Goal: Task Accomplishment & Management: Use online tool/utility

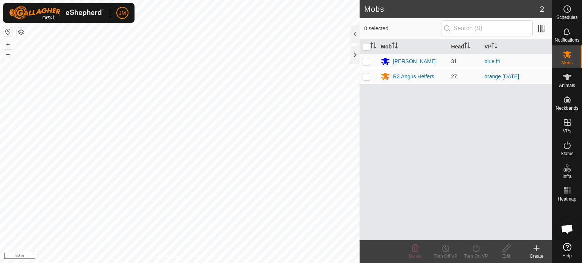
click at [540, 247] on icon at bounding box center [536, 248] width 9 height 9
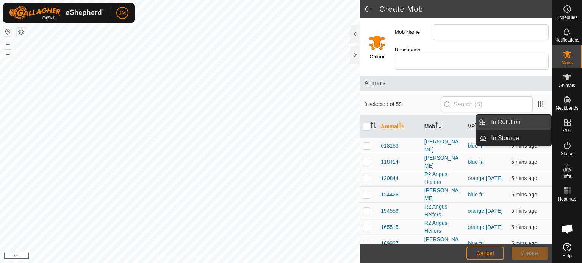
click at [529, 124] on link "In Rotation" at bounding box center [519, 122] width 65 height 15
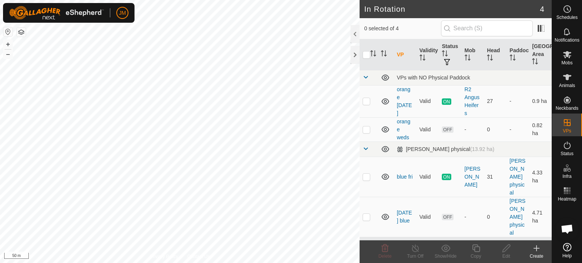
click at [536, 250] on icon at bounding box center [536, 248] width 9 height 9
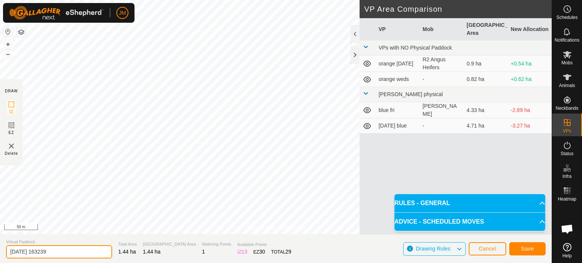
click at [71, 249] on input "2025-09-12 163239" at bounding box center [59, 252] width 106 height 13
type input "2"
type input "blue sat"
click at [525, 247] on span "Save" at bounding box center [527, 249] width 13 height 6
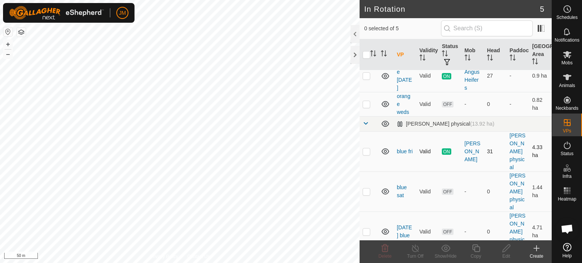
scroll to position [36, 0]
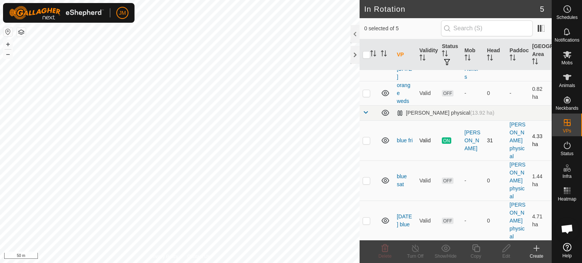
click at [366, 142] on p-checkbox at bounding box center [367, 141] width 8 height 6
checkbox input "true"
click at [366, 222] on p-checkbox at bounding box center [367, 221] width 8 height 6
checkbox input "true"
click at [367, 141] on p-checkbox at bounding box center [367, 141] width 8 height 6
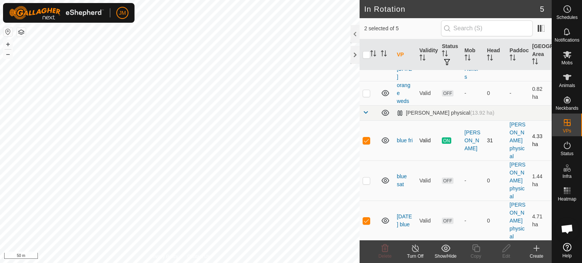
checkbox input "false"
click at [385, 248] on icon at bounding box center [384, 248] width 9 height 9
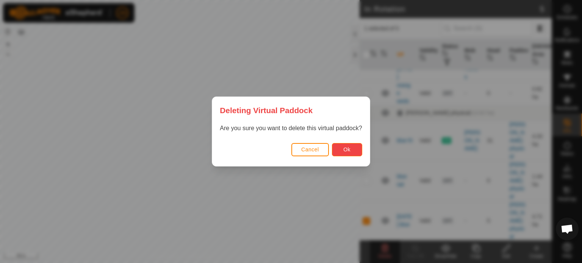
click at [345, 149] on span "Ok" at bounding box center [346, 150] width 7 height 6
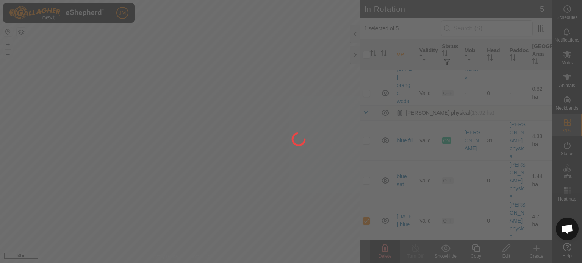
checkbox input "false"
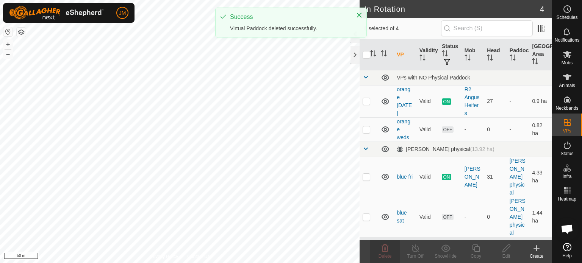
scroll to position [0, 0]
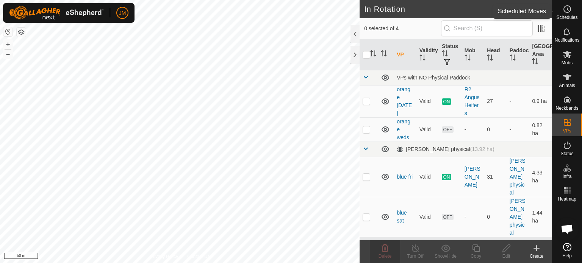
click at [569, 7] on icon at bounding box center [567, 9] width 9 height 9
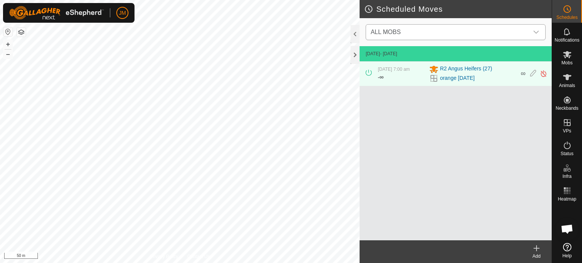
click at [462, 31] on span "ALL MOBS" at bounding box center [448, 32] width 161 height 15
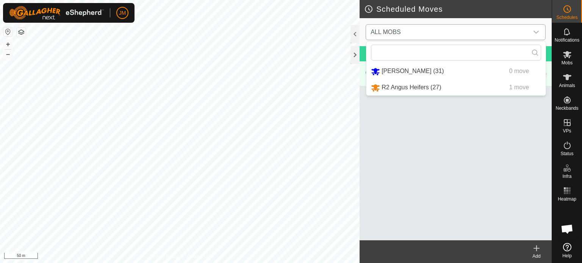
click at [396, 73] on li "Angus Heifers (31) 0 move" at bounding box center [455, 72] width 179 height 16
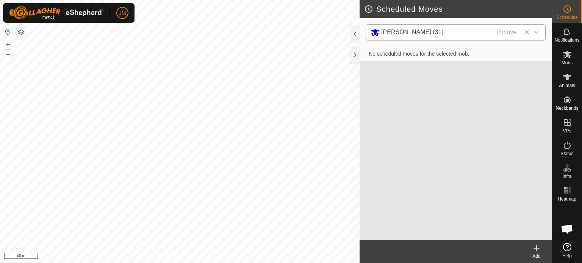
click at [540, 249] on icon at bounding box center [536, 248] width 9 height 9
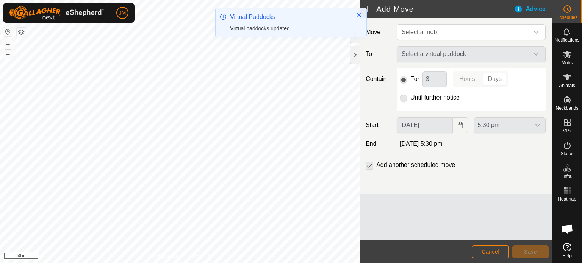
click at [404, 98] on p-radiobutton at bounding box center [404, 97] width 8 height 9
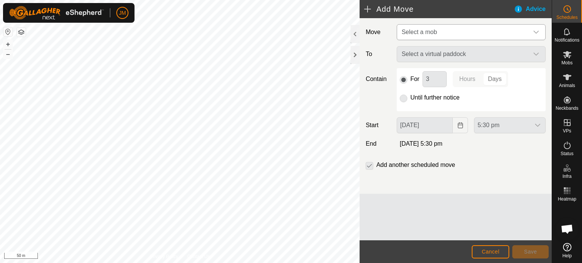
click at [426, 32] on span "Select a mob" at bounding box center [419, 32] width 35 height 6
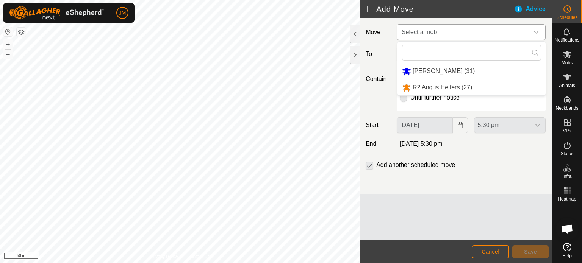
click at [425, 72] on li "Angus Heifers (31)" at bounding box center [472, 72] width 148 height 16
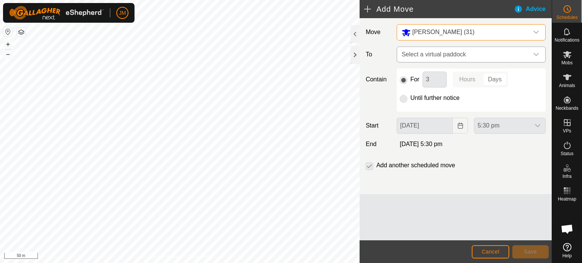
click at [429, 57] on span "Select a virtual paddock" at bounding box center [464, 54] width 130 height 15
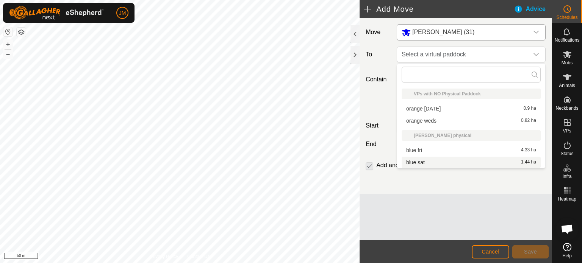
click at [426, 161] on li "blue sat 1.44 ha" at bounding box center [471, 162] width 139 height 11
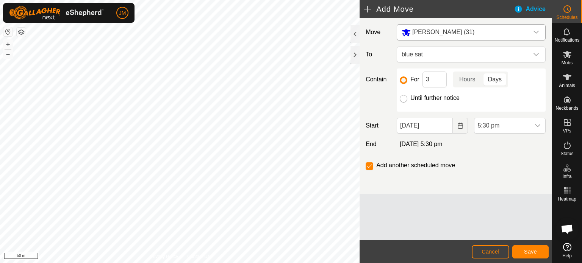
click at [404, 101] on input "Until further notice" at bounding box center [404, 99] width 8 height 8
radio input "true"
checkbox input "false"
click at [461, 125] on icon "Choose Date" at bounding box center [460, 126] width 6 height 6
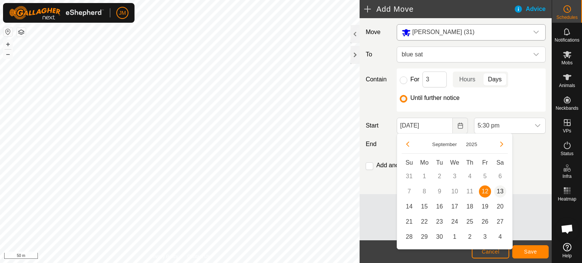
click at [497, 192] on span "13" at bounding box center [500, 192] width 12 height 12
type input "13 Sep, 2025"
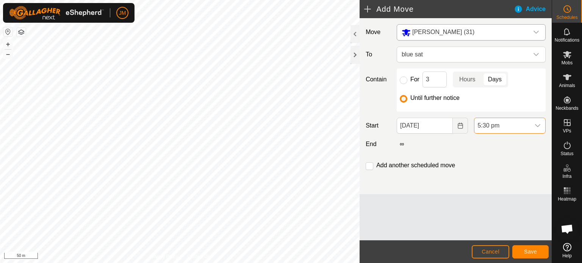
click at [497, 131] on span "5:30 pm" at bounding box center [502, 125] width 56 height 15
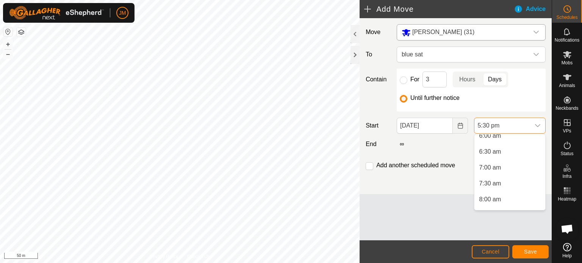
scroll to position [190, 0]
click at [498, 173] on li "7:00 am" at bounding box center [509, 174] width 71 height 15
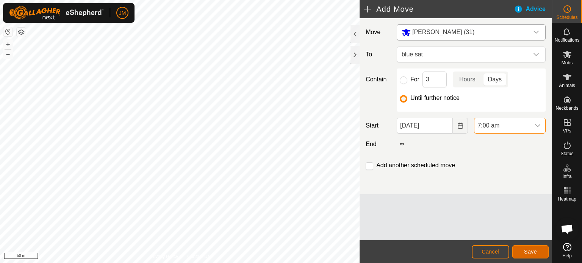
click at [531, 252] on span "Save" at bounding box center [530, 252] width 13 height 6
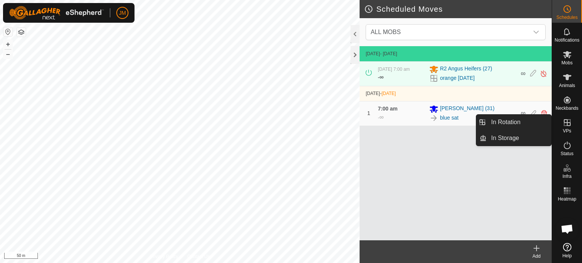
click at [567, 124] on icon at bounding box center [567, 122] width 9 height 9
click at [540, 126] on link "In Rotation" at bounding box center [519, 122] width 65 height 15
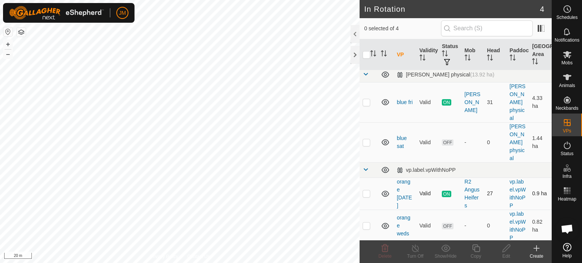
scroll to position [4, 0]
click at [364, 224] on p-checkbox at bounding box center [367, 225] width 8 height 6
click at [387, 250] on icon at bounding box center [384, 248] width 9 height 9
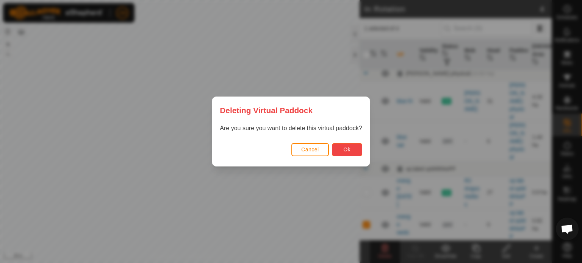
click at [347, 150] on span "Ok" at bounding box center [346, 150] width 7 height 6
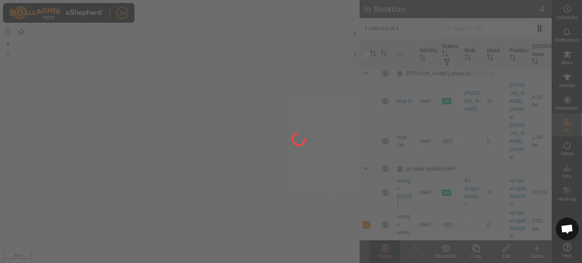
checkbox input "false"
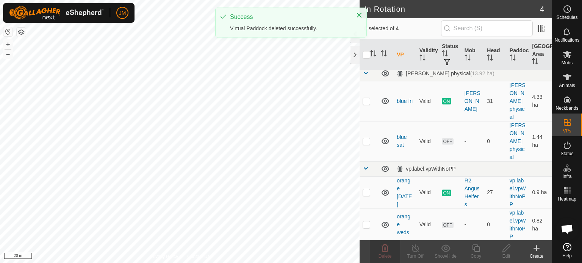
scroll to position [0, 0]
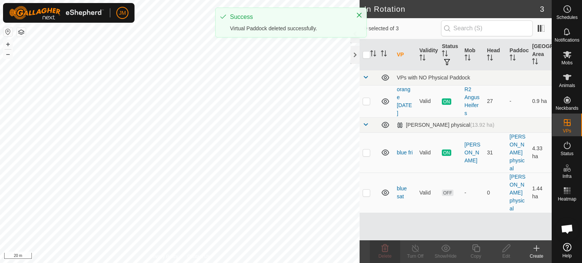
click at [537, 249] on icon at bounding box center [536, 248] width 9 height 9
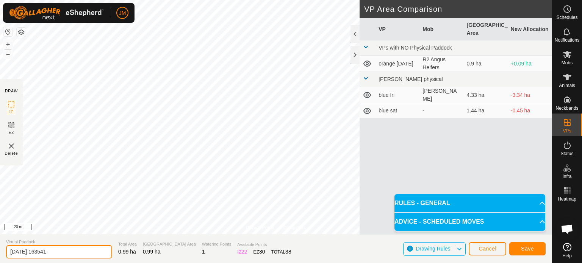
click at [63, 251] on input "2025-09-12 163541" at bounding box center [59, 252] width 106 height 13
type input "2"
type input "orange sat"
click at [526, 253] on button "Save" at bounding box center [527, 249] width 36 height 13
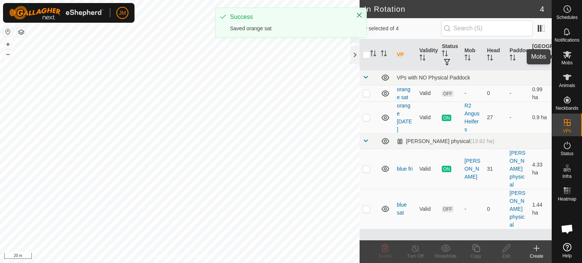
click at [566, 56] on icon at bounding box center [567, 54] width 8 height 7
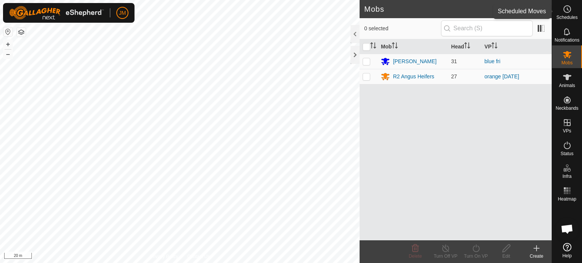
click at [569, 10] on icon at bounding box center [567, 9] width 9 height 9
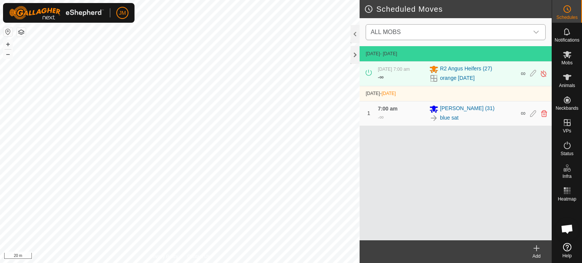
click at [383, 29] on span "ALL MOBS" at bounding box center [386, 32] width 30 height 6
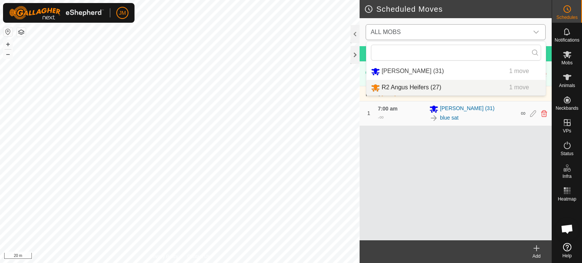
click at [394, 83] on li "R2 Angus Heifers (27) 1 move" at bounding box center [455, 88] width 179 height 16
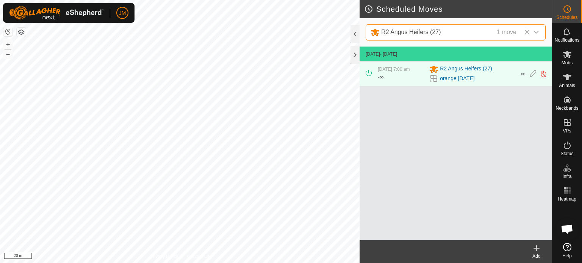
click at [537, 251] on icon at bounding box center [536, 248] width 9 height 9
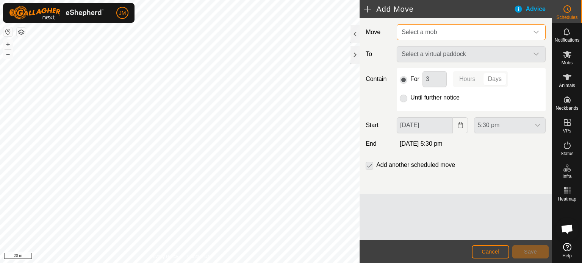
click at [413, 33] on span "Select a mob" at bounding box center [419, 32] width 35 height 6
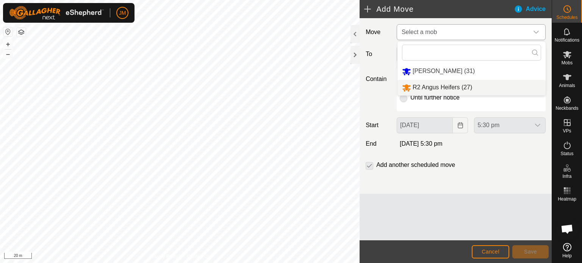
click at [417, 92] on li "R2 Angus Heifers (27)" at bounding box center [472, 88] width 148 height 16
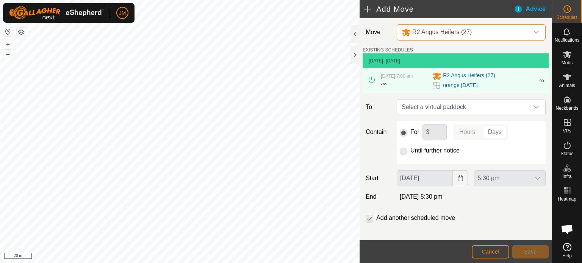
click at [404, 151] on p-radiobutton at bounding box center [404, 150] width 8 height 9
click at [421, 108] on span "Select a virtual paddock" at bounding box center [464, 107] width 130 height 15
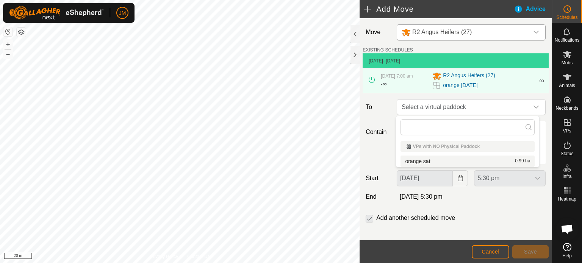
click at [426, 159] on li "orange sat 0.99 ha" at bounding box center [468, 161] width 134 height 11
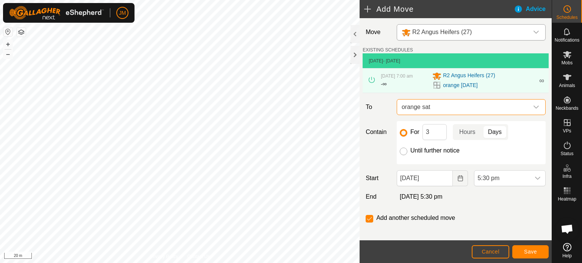
click at [404, 150] on input "Until further notice" at bounding box center [404, 152] width 8 height 8
radio input "true"
checkbox input "false"
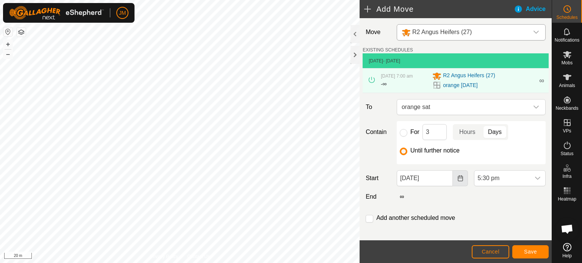
click at [458, 179] on icon "Choose Date" at bounding box center [460, 178] width 6 height 6
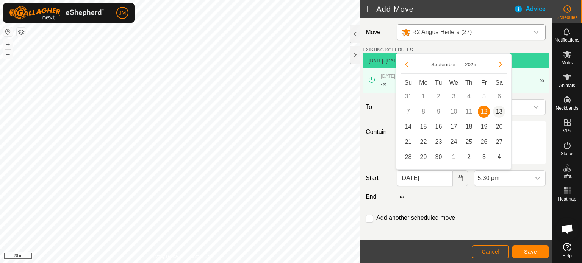
click at [497, 110] on span "13" at bounding box center [499, 112] width 12 height 12
type input "13 Sep, 2025"
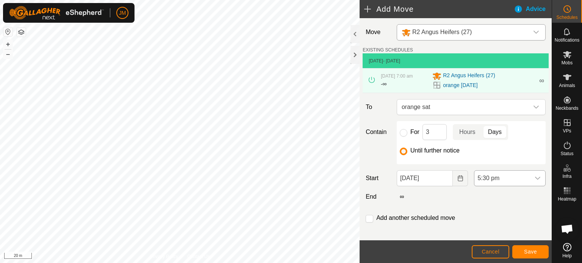
click at [505, 181] on span "5:30 pm" at bounding box center [502, 178] width 56 height 15
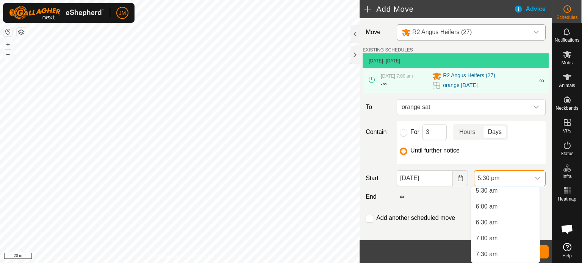
scroll to position [175, 0]
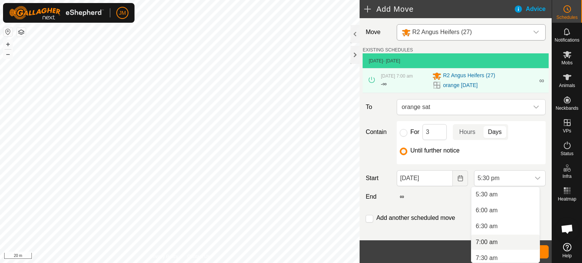
click at [497, 241] on li "7:00 am" at bounding box center [505, 242] width 68 height 15
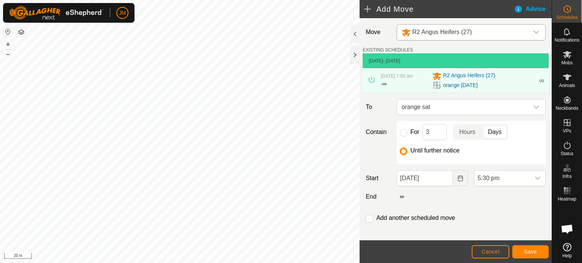
scroll to position [496, 0]
click at [528, 250] on span "Save" at bounding box center [530, 252] width 13 height 6
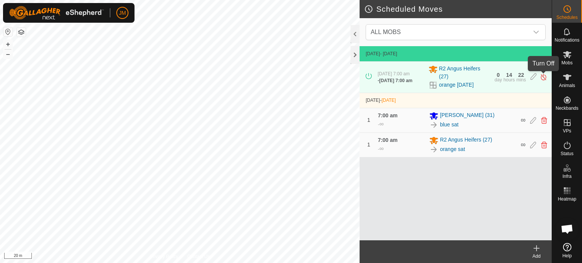
click at [544, 80] on img at bounding box center [543, 77] width 7 height 8
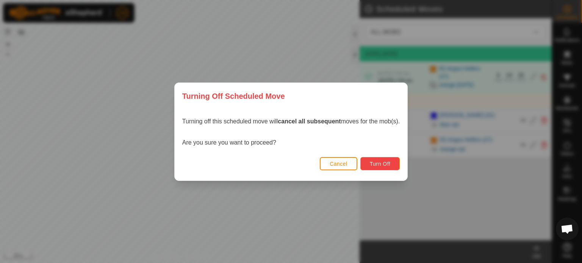
click at [382, 166] on span "Turn Off" at bounding box center [380, 164] width 21 height 6
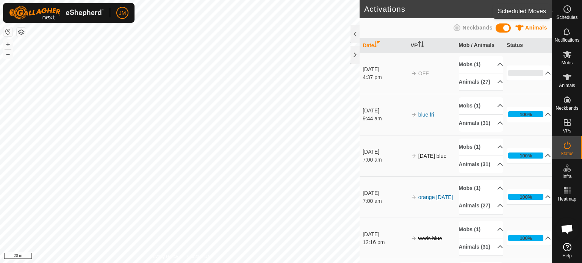
click at [570, 14] on div "Schedules" at bounding box center [567, 11] width 30 height 23
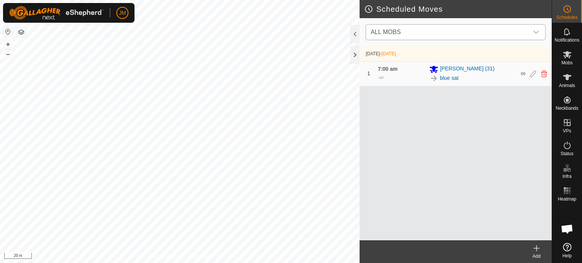
click at [462, 29] on span "ALL MOBS" at bounding box center [448, 32] width 161 height 15
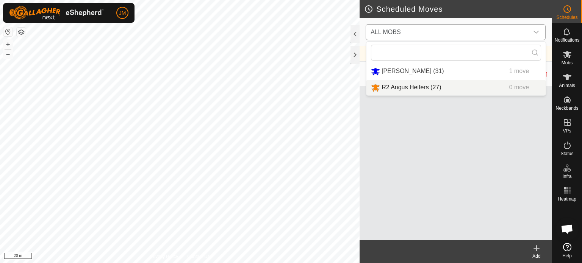
click at [454, 88] on li "R2 Angus Heifers (27) 0 move" at bounding box center [455, 88] width 179 height 16
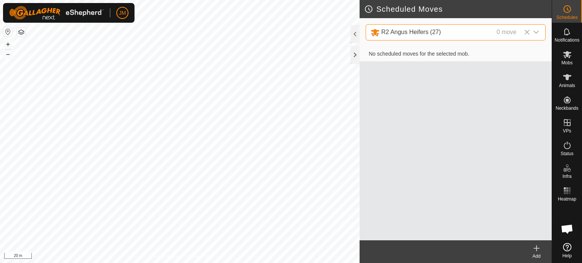
click at [535, 250] on icon at bounding box center [536, 248] width 9 height 9
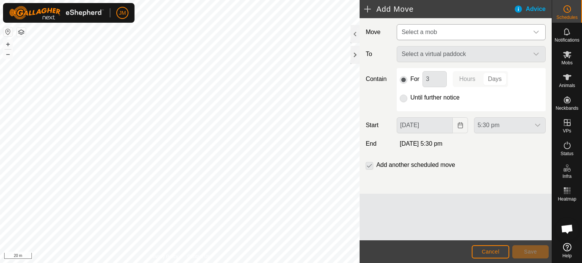
click at [428, 35] on span "Select a mob" at bounding box center [419, 32] width 35 height 6
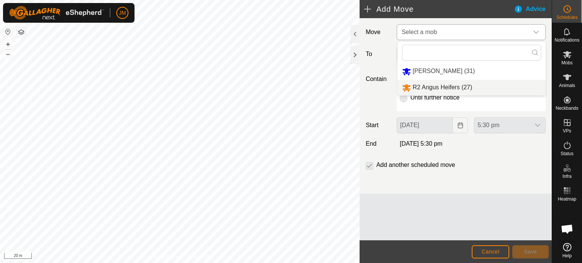
click at [430, 84] on li "R2 Angus Heifers (27)" at bounding box center [472, 88] width 148 height 16
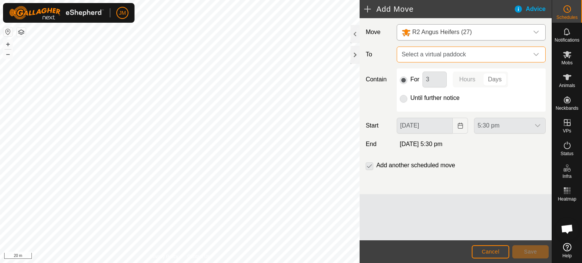
click at [429, 55] on span "Select a virtual paddock" at bounding box center [464, 54] width 130 height 15
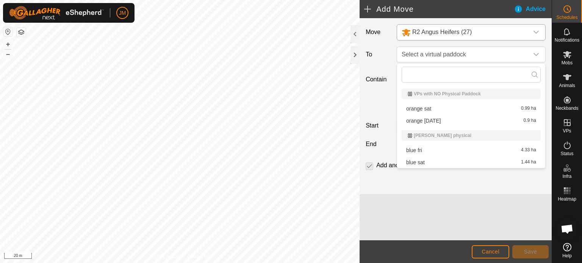
click at [431, 107] on li "orange sat 0.99 ha" at bounding box center [471, 108] width 139 height 11
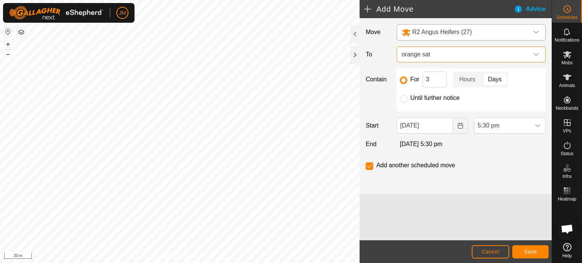
click at [399, 99] on div "For 3 Hours Days Until further notice" at bounding box center [471, 90] width 149 height 43
click at [409, 99] on div "Until further notice" at bounding box center [471, 98] width 143 height 9
click at [404, 99] on input "Until further notice" at bounding box center [404, 99] width 8 height 8
radio input "true"
checkbox input "false"
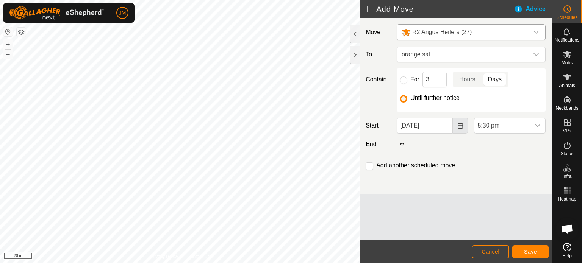
click at [459, 125] on icon "Choose Date" at bounding box center [460, 126] width 6 height 6
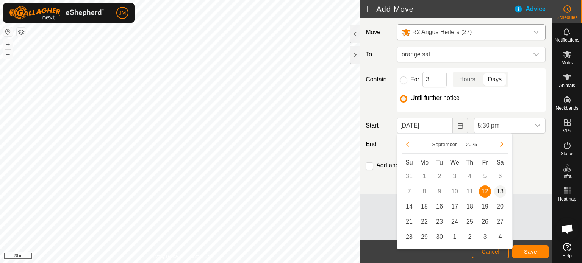
click at [499, 189] on span "13" at bounding box center [500, 192] width 12 height 12
type input "13 Sep, 2025"
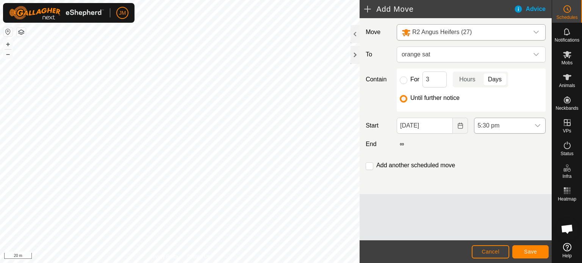
click at [493, 126] on span "5:30 pm" at bounding box center [502, 125] width 56 height 15
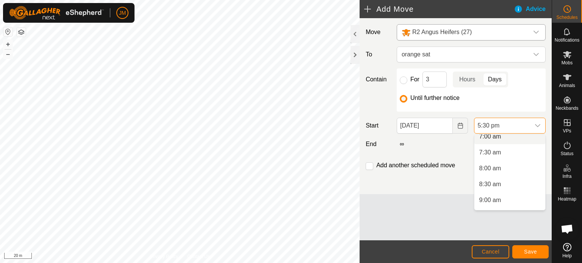
scroll to position [223, 0]
click at [499, 142] on li "7:00 am" at bounding box center [509, 142] width 71 height 15
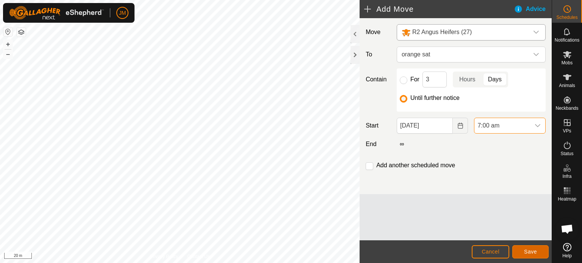
click at [535, 253] on span "Save" at bounding box center [530, 252] width 13 height 6
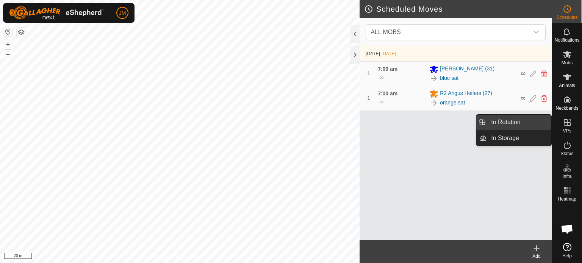
drag, startPoint x: 549, startPoint y: 122, endPoint x: 525, endPoint y: 121, distance: 23.5
click at [525, 121] on link "In Rotation" at bounding box center [519, 122] width 65 height 15
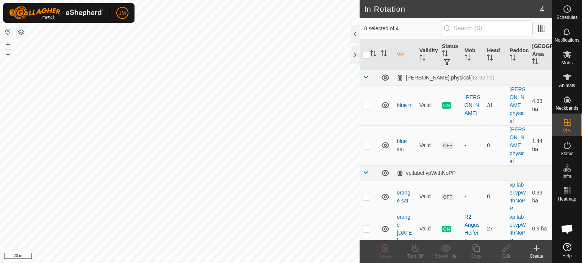
click at [535, 251] on icon at bounding box center [536, 248] width 9 height 9
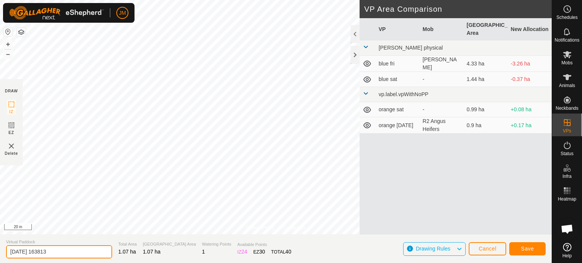
click at [68, 246] on input "2025-09-12 163813" at bounding box center [59, 252] width 106 height 13
type input "2"
type input "orange sun"
click at [537, 251] on button "Save" at bounding box center [527, 249] width 36 height 13
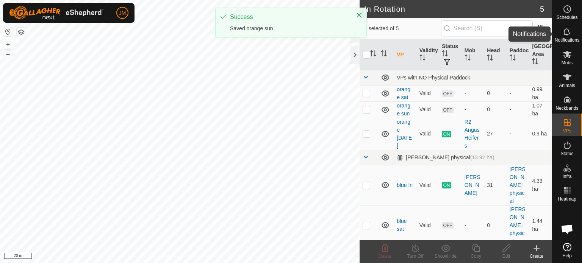
click at [568, 28] on icon at bounding box center [567, 31] width 9 height 9
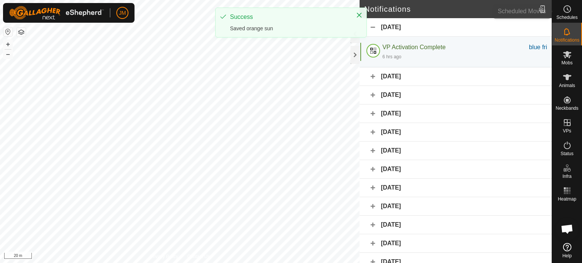
click at [570, 13] on icon at bounding box center [567, 9] width 9 height 9
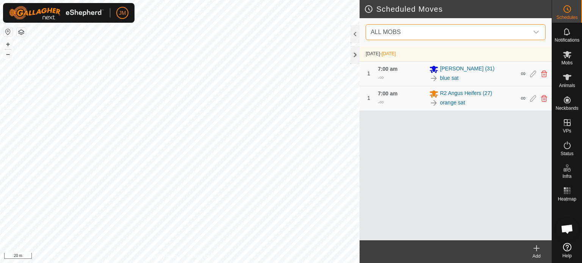
click at [398, 30] on span "ALL MOBS" at bounding box center [386, 32] width 30 height 6
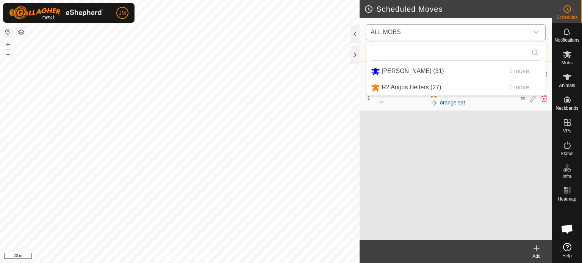
click at [403, 91] on li "R2 Angus Heifers (27) 1 move" at bounding box center [455, 88] width 179 height 16
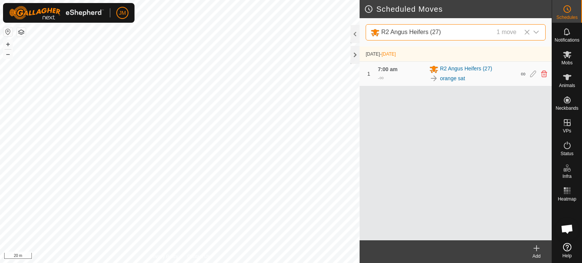
click at [533, 248] on icon at bounding box center [536, 248] width 9 height 9
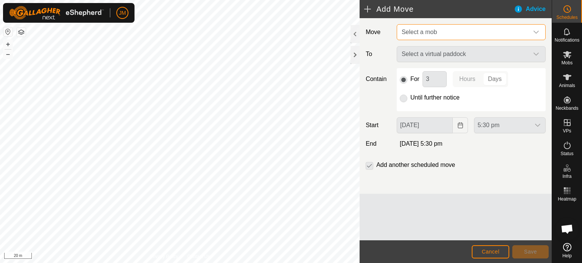
click at [410, 34] on span "Select a mob" at bounding box center [419, 32] width 35 height 6
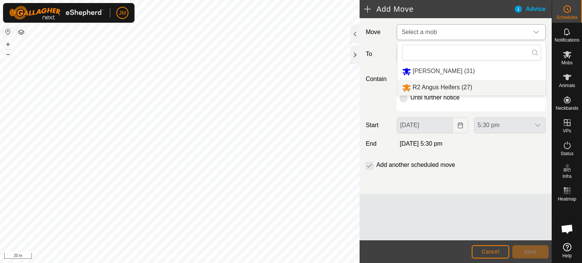
click at [416, 88] on li "R2 Angus Heifers (27)" at bounding box center [472, 88] width 148 height 16
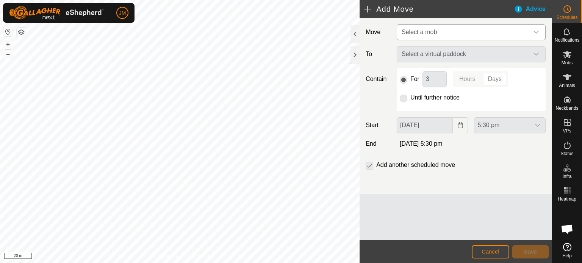
type input "13 Sep, 2025"
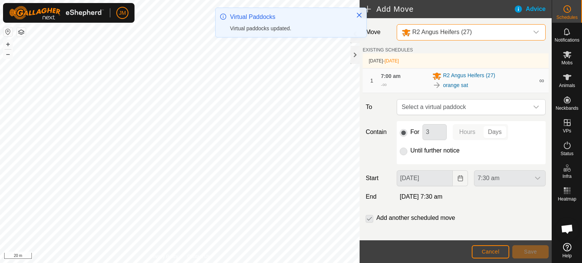
click at [403, 153] on p-radiobutton at bounding box center [404, 150] width 8 height 9
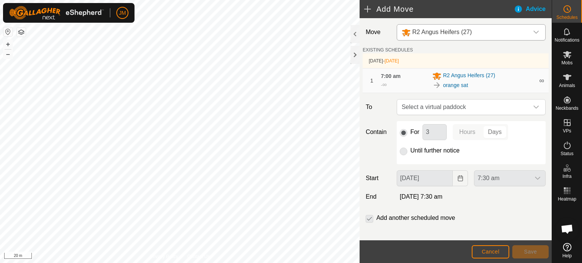
click at [405, 152] on p-radiobutton at bounding box center [404, 150] width 8 height 9
click at [369, 219] on p-checkbox at bounding box center [370, 218] width 8 height 9
click at [489, 253] on span "Cancel" at bounding box center [491, 252] width 18 height 6
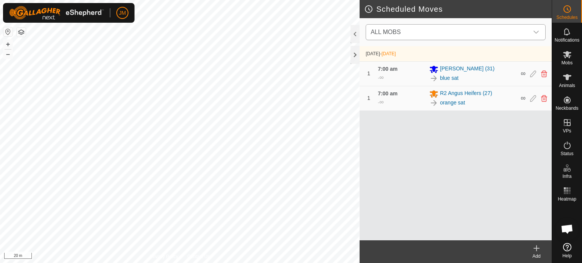
click at [391, 33] on span "ALL MOBS" at bounding box center [386, 32] width 30 height 6
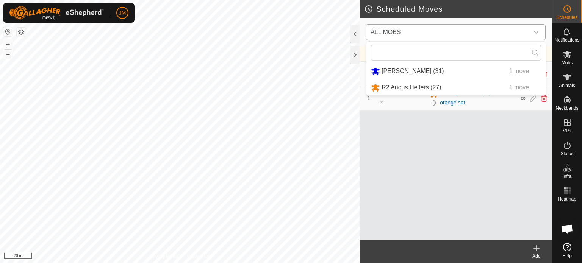
click at [399, 90] on li "R2 Angus Heifers (27) 1 move" at bounding box center [455, 88] width 179 height 16
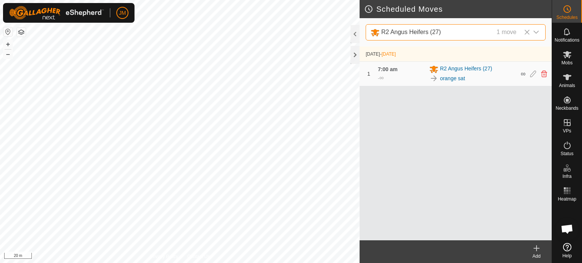
click at [537, 247] on icon at bounding box center [536, 248] width 9 height 9
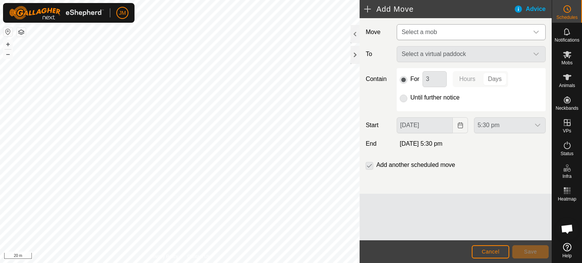
click at [419, 31] on span "Select a mob" at bounding box center [419, 32] width 35 height 6
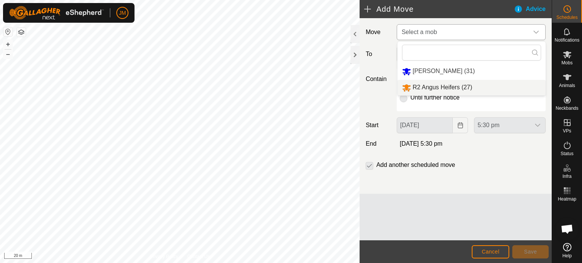
click at [416, 85] on li "R2 Angus Heifers (27)" at bounding box center [472, 88] width 148 height 16
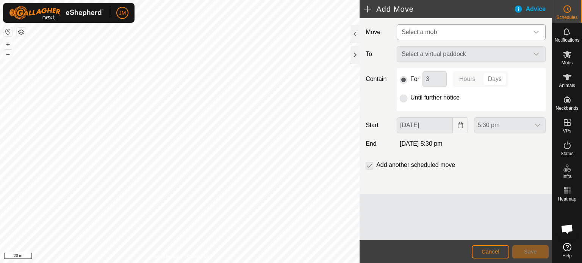
type input "13 Sep, 2025"
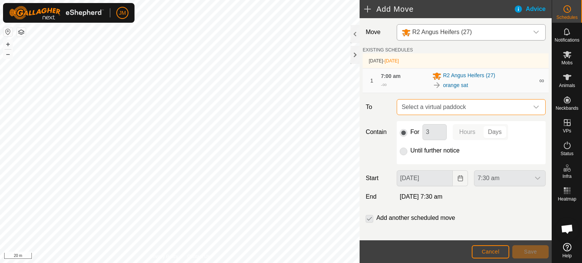
click at [421, 110] on span "Select a virtual paddock" at bounding box center [464, 107] width 130 height 15
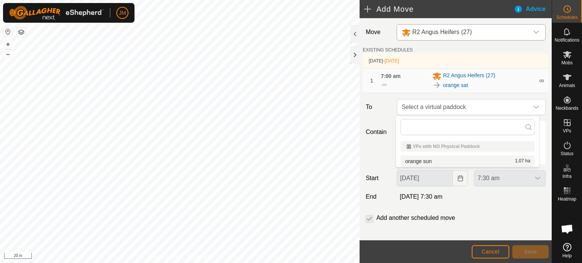
click at [423, 160] on li "orange sun 1.07 ha" at bounding box center [468, 161] width 134 height 11
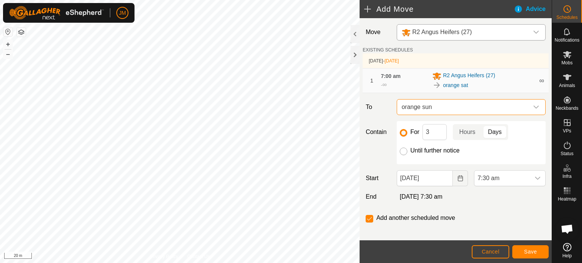
click at [402, 151] on input "Until further notice" at bounding box center [404, 152] width 8 height 8
radio input "true"
checkbox input "false"
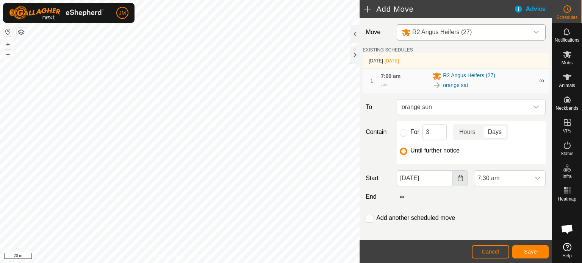
click at [457, 179] on icon "Choose Date" at bounding box center [460, 178] width 6 height 6
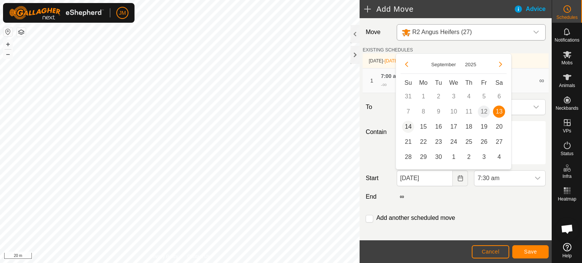
click at [410, 126] on span "14" at bounding box center [408, 127] width 12 height 12
type input "14 Sep, 2025"
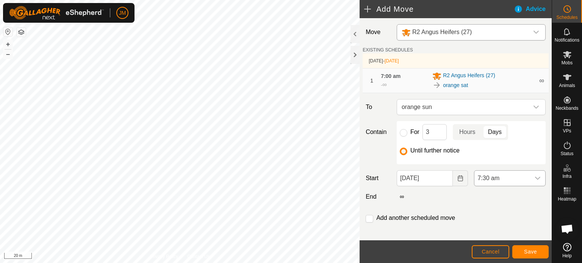
click at [486, 180] on span "7:30 am" at bounding box center [502, 178] width 56 height 15
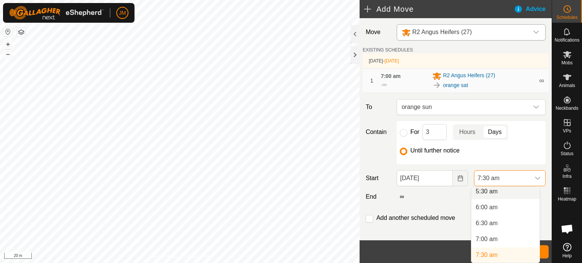
scroll to position [175, 0]
click at [492, 241] on li "7:00 am" at bounding box center [505, 242] width 68 height 15
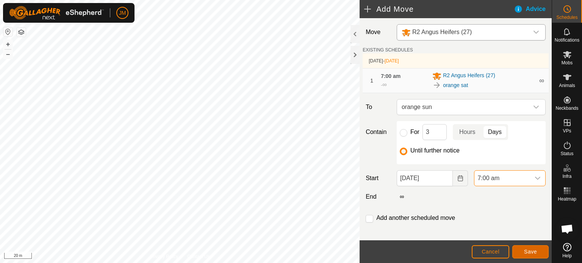
click at [534, 255] on span "Save" at bounding box center [530, 252] width 13 height 6
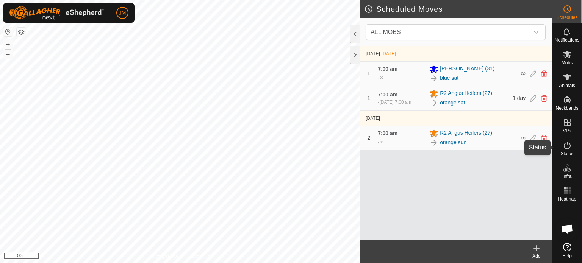
click at [569, 147] on icon at bounding box center [567, 145] width 9 height 9
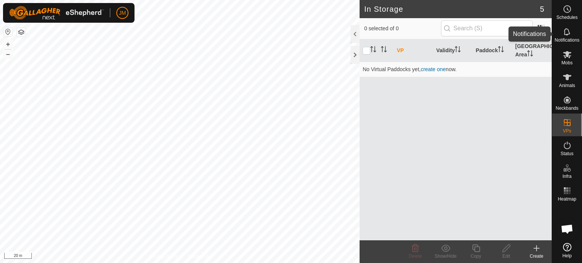
click at [567, 35] on icon at bounding box center [567, 31] width 6 height 7
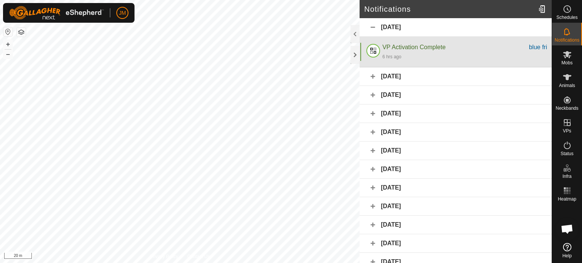
click at [474, 58] on div "6 hrs ago" at bounding box center [464, 56] width 165 height 9
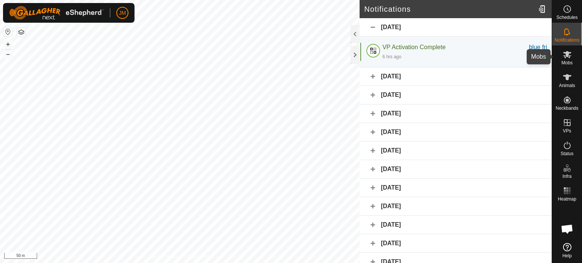
click at [573, 61] on div "Mobs" at bounding box center [567, 56] width 30 height 23
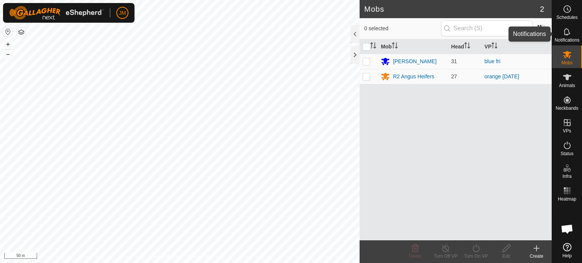
click at [565, 30] on icon at bounding box center [567, 31] width 9 height 9
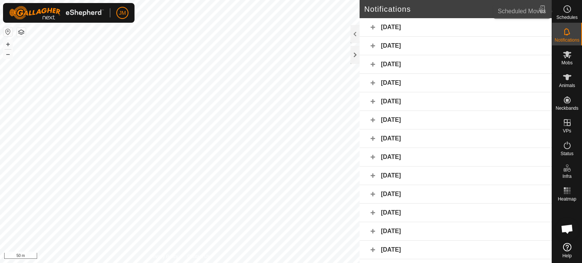
click at [567, 16] on span "Schedules" at bounding box center [566, 17] width 21 height 5
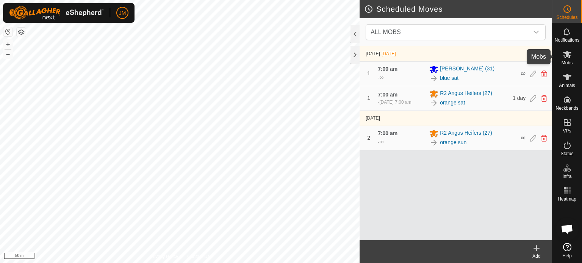
click at [565, 57] on icon at bounding box center [567, 54] width 8 height 7
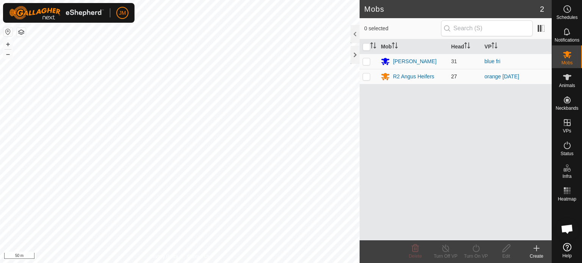
click at [367, 78] on p-checkbox at bounding box center [367, 77] width 8 height 6
checkbox input "true"
click at [474, 250] on icon at bounding box center [475, 248] width 9 height 9
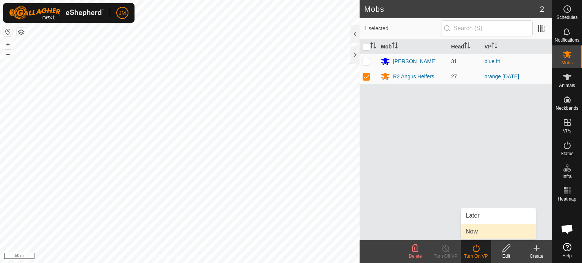
click at [475, 235] on link "Now" at bounding box center [498, 231] width 75 height 15
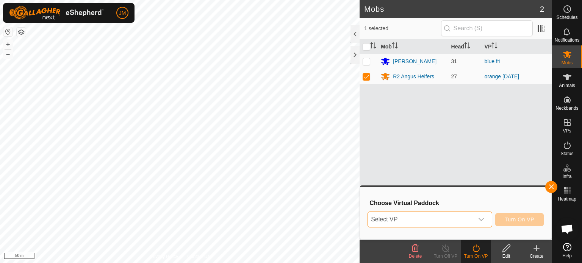
click at [453, 221] on span "Select VP" at bounding box center [421, 219] width 106 height 15
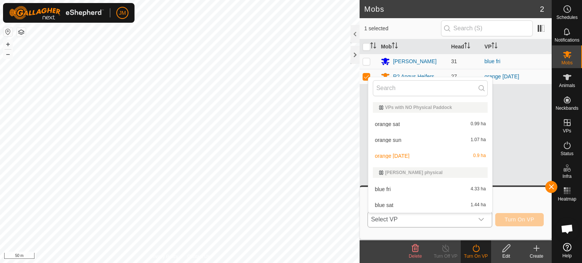
click at [412, 154] on li "orange thursday 0.9 ha" at bounding box center [430, 156] width 124 height 15
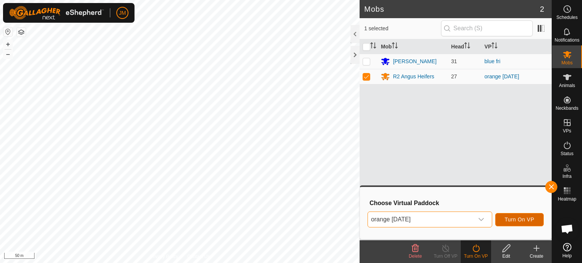
click at [524, 219] on span "Turn On VP" at bounding box center [520, 220] width 30 height 6
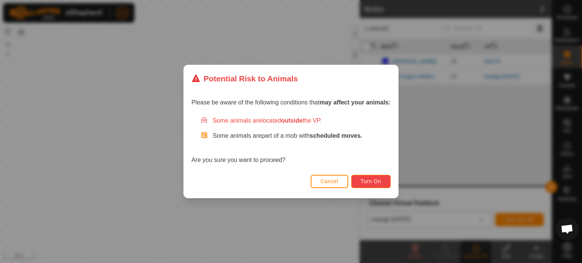
click at [384, 181] on button "Turn On" at bounding box center [370, 181] width 39 height 13
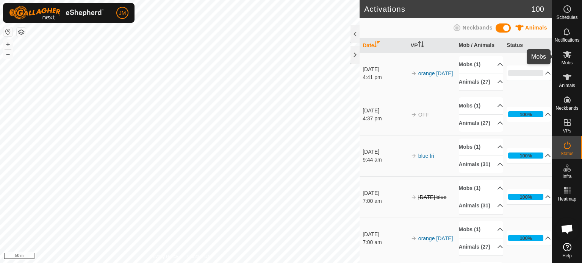
click at [568, 57] on icon at bounding box center [567, 54] width 9 height 9
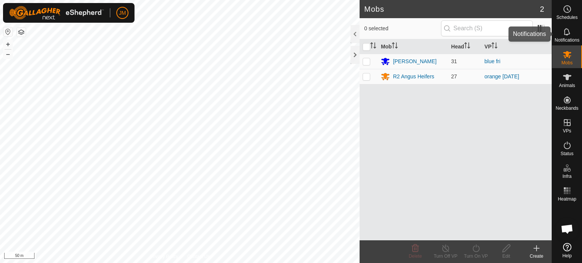
click at [568, 32] on icon at bounding box center [567, 31] width 6 height 7
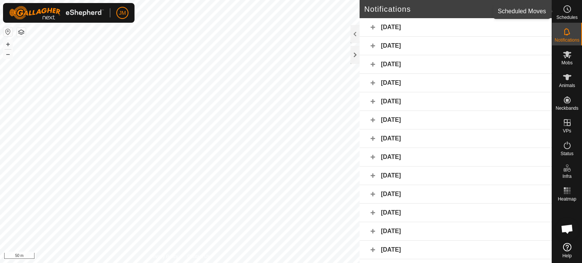
click at [570, 10] on icon at bounding box center [567, 9] width 9 height 9
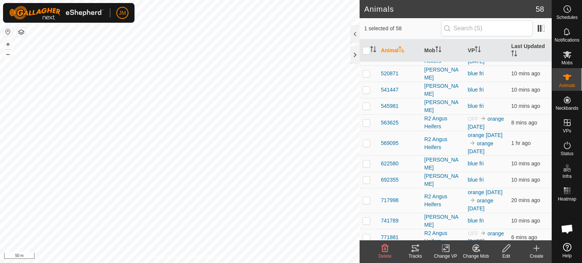
scroll to position [644, 0]
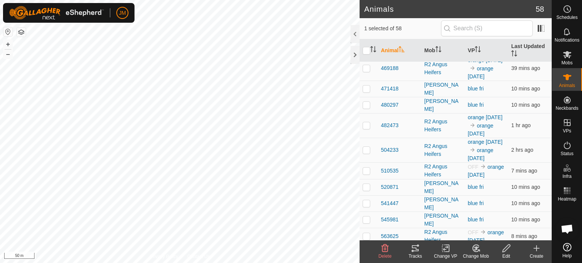
click at [445, 249] on icon at bounding box center [445, 248] width 9 height 9
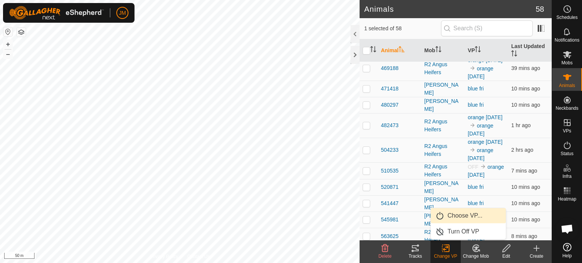
click at [454, 218] on link "Choose VP..." at bounding box center [468, 215] width 75 height 15
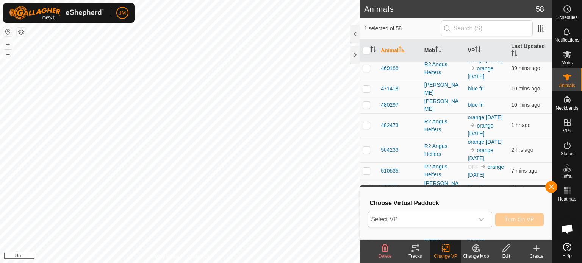
click at [454, 219] on span "Select VP" at bounding box center [421, 219] width 106 height 15
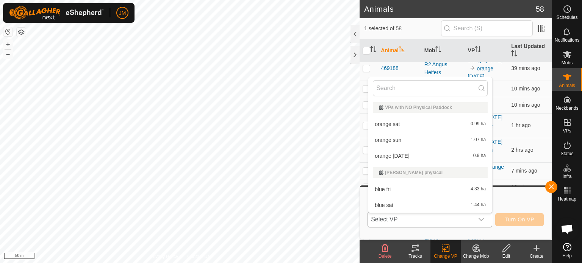
click at [445, 156] on li "orange thursday 0.9 ha" at bounding box center [430, 156] width 124 height 15
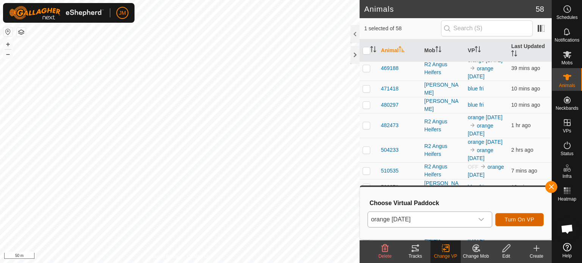
click at [508, 221] on span "Turn On VP" at bounding box center [520, 220] width 30 height 6
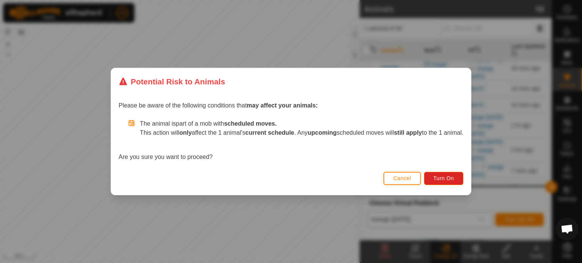
click at [306, 44] on div "Potential Risk to Animals Please be aware of the following conditions that may …" at bounding box center [291, 131] width 582 height 263
click at [411, 182] on span "Cancel" at bounding box center [402, 178] width 18 height 6
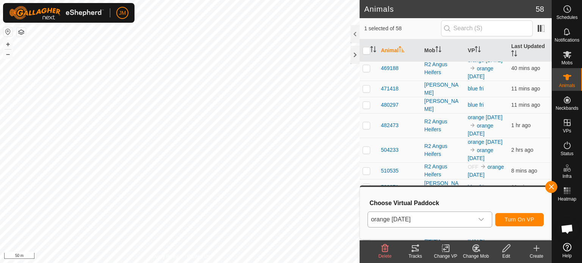
click at [365, 34] on p-checkbox at bounding box center [367, 31] width 8 height 6
checkbox input "false"
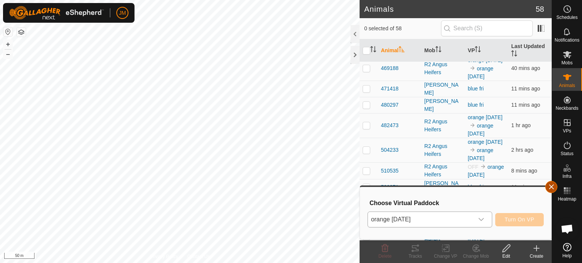
click at [554, 191] on button "button" at bounding box center [551, 187] width 12 height 12
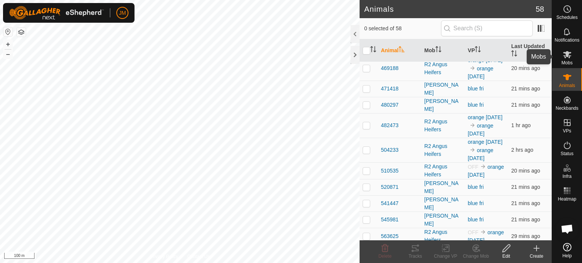
click at [565, 52] on icon at bounding box center [567, 54] width 9 height 9
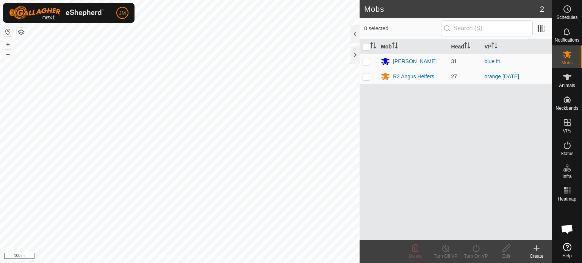
click at [412, 75] on div "R2 Angus Heifers" at bounding box center [413, 77] width 41 height 8
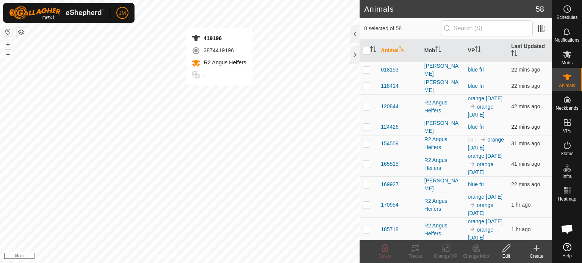
checkbox input "true"
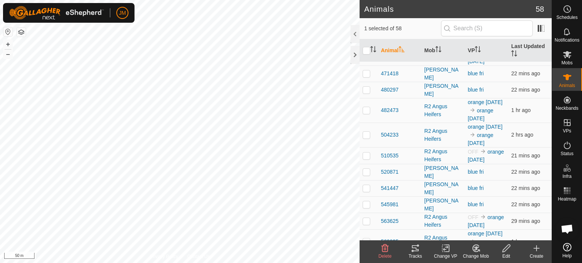
scroll to position [606, 0]
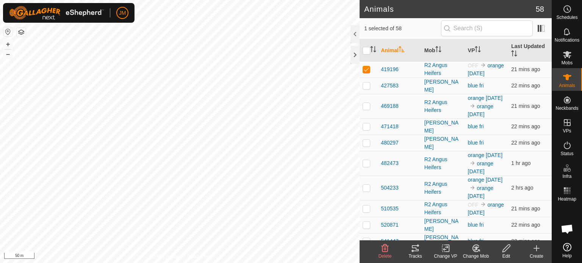
click at [449, 250] on icon at bounding box center [447, 248] width 3 height 7
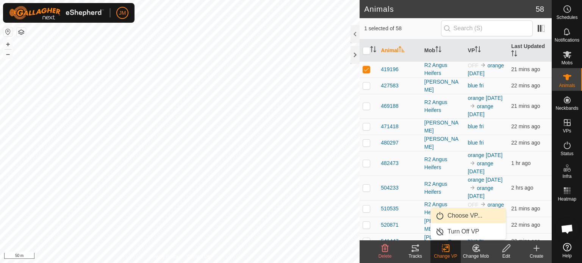
click at [456, 214] on link "Choose VP..." at bounding box center [468, 215] width 75 height 15
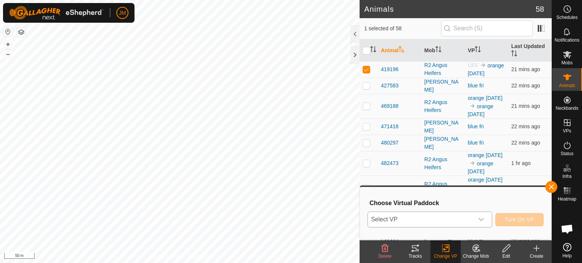
click at [446, 223] on span "Select VP" at bounding box center [421, 219] width 106 height 15
click at [567, 58] on icon at bounding box center [567, 54] width 9 height 9
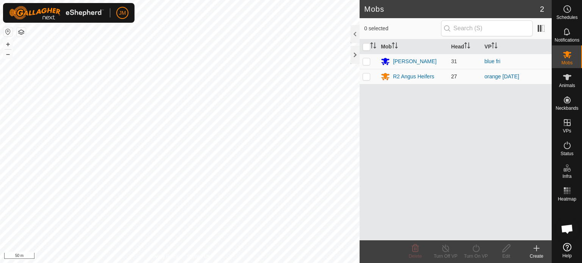
click at [368, 76] on p-checkbox at bounding box center [367, 77] width 8 height 6
checkbox input "true"
click at [475, 248] on icon at bounding box center [475, 248] width 9 height 9
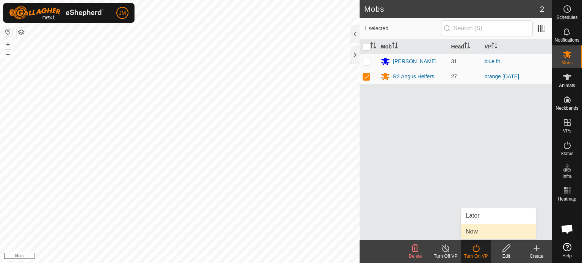
click at [480, 237] on link "Now" at bounding box center [498, 231] width 75 height 15
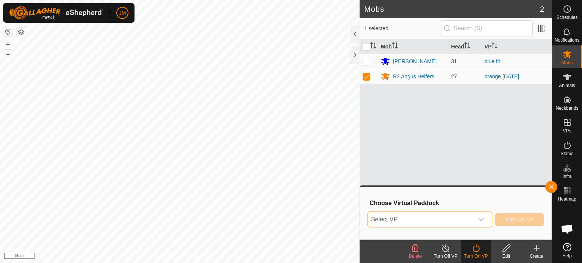
click at [471, 227] on span "Select VP" at bounding box center [421, 219] width 106 height 15
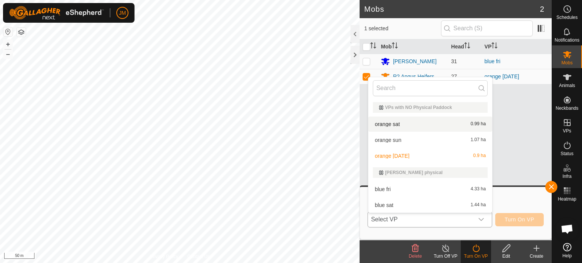
click at [442, 125] on li "orange sat 0.99 ha" at bounding box center [430, 124] width 124 height 15
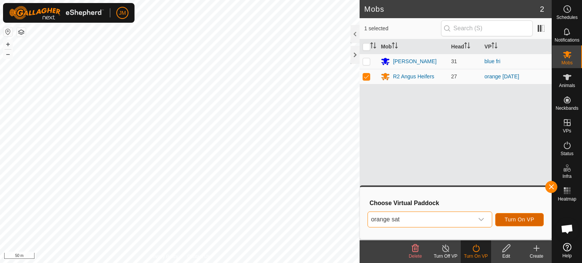
click at [510, 222] on span "Turn On VP" at bounding box center [520, 220] width 30 height 6
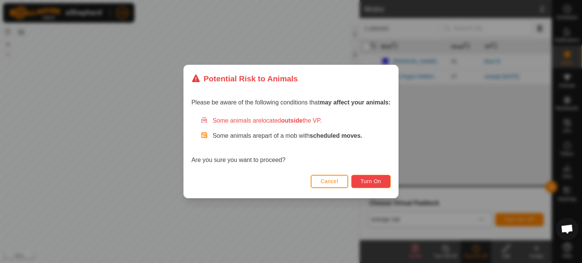
click at [369, 182] on span "Turn On" at bounding box center [371, 181] width 20 height 6
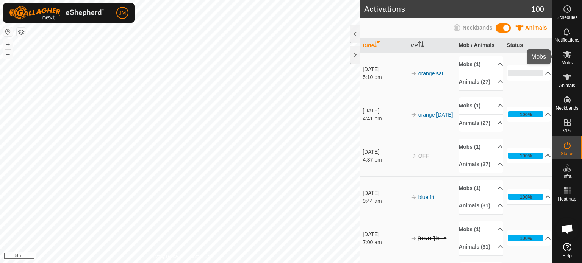
click at [568, 59] on icon at bounding box center [567, 54] width 9 height 9
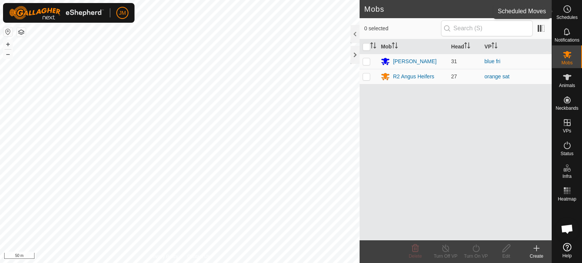
click at [568, 16] on span "Schedules" at bounding box center [566, 17] width 21 height 5
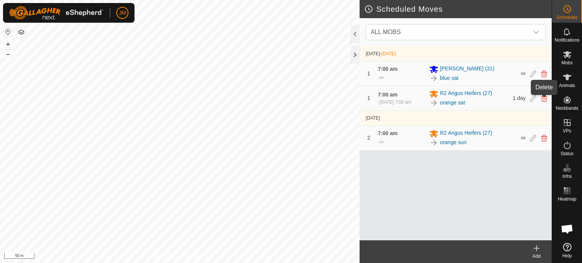
click at [545, 100] on icon at bounding box center [544, 98] width 6 height 7
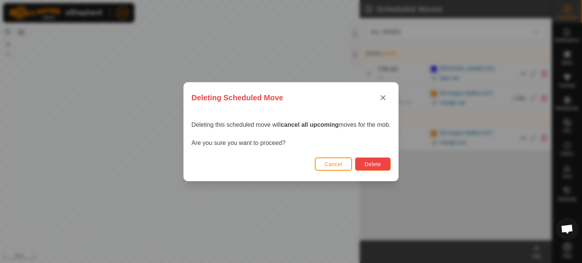
click at [375, 165] on span "Delete" at bounding box center [373, 164] width 16 height 6
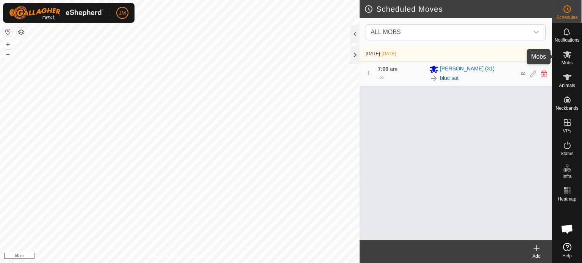
click at [568, 57] on icon at bounding box center [567, 54] width 8 height 7
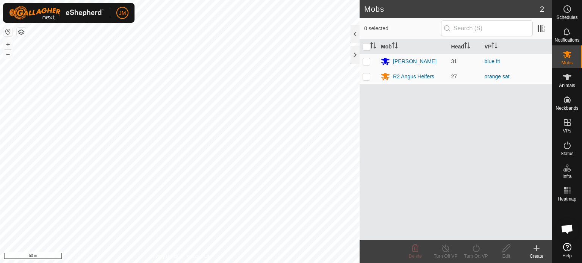
click at [294, 263] on html "JM Schedules Notifications Mobs Animals Neckbands VPs Status Infra Heatmap Help…" at bounding box center [291, 131] width 582 height 263
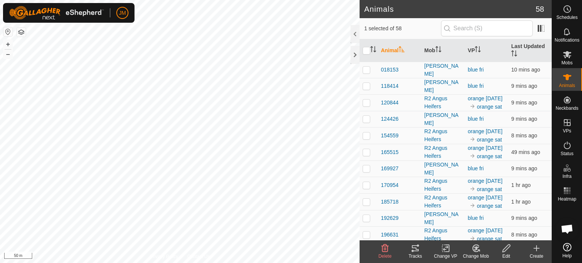
click at [446, 251] on icon at bounding box center [445, 248] width 9 height 9
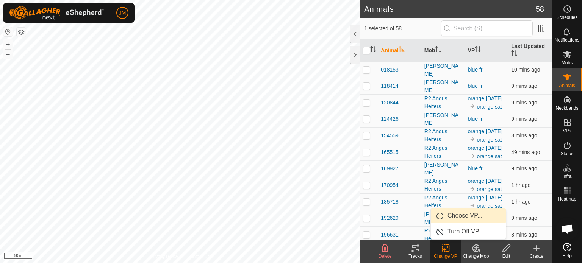
click at [453, 218] on link "Choose VP..." at bounding box center [468, 215] width 75 height 15
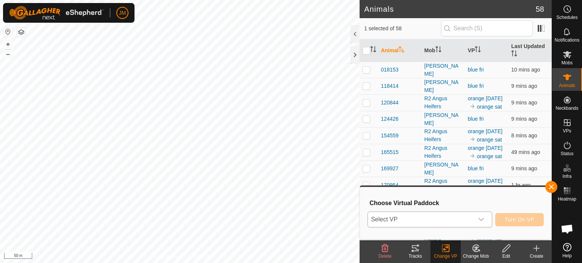
click at [453, 215] on span "Select VP" at bounding box center [421, 219] width 106 height 15
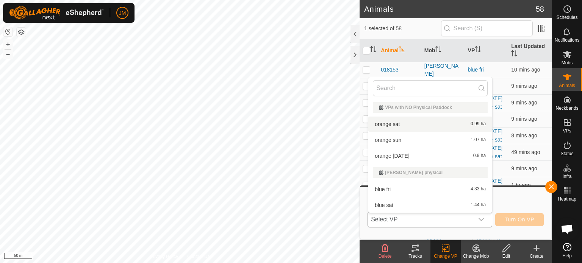
click at [432, 121] on li "orange sat 0.99 ha" at bounding box center [430, 124] width 124 height 15
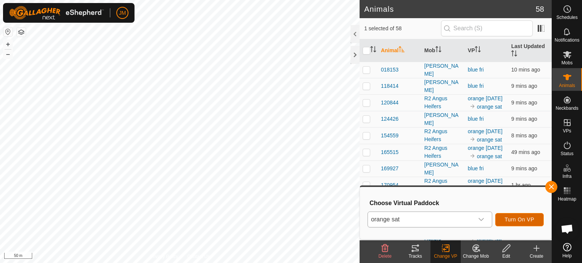
click at [513, 222] on span "Turn On VP" at bounding box center [520, 220] width 30 height 6
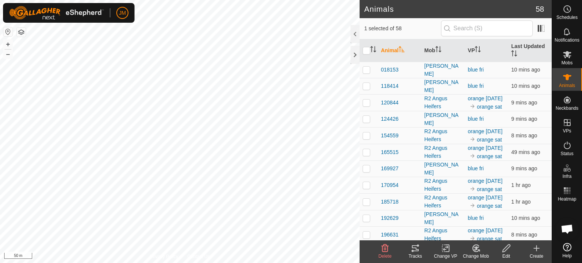
click at [445, 250] on icon at bounding box center [445, 248] width 5 height 5
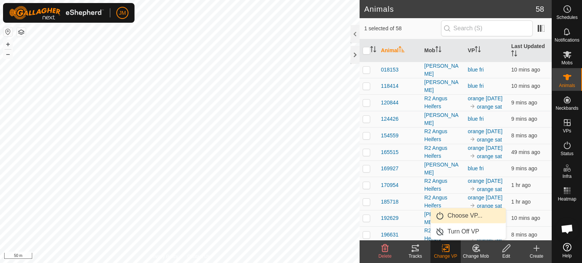
click at [453, 214] on link "Choose VP..." at bounding box center [468, 215] width 75 height 15
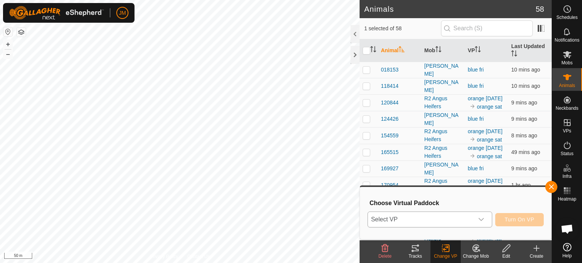
click at [451, 222] on span "Select VP" at bounding box center [421, 219] width 106 height 15
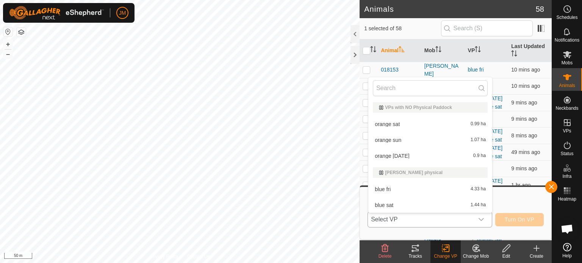
click at [435, 125] on li "orange sat 0.99 ha" at bounding box center [430, 124] width 124 height 15
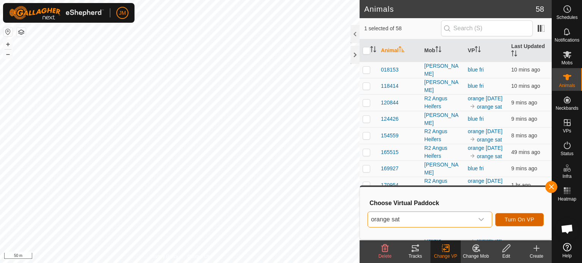
click at [507, 220] on span "Turn On VP" at bounding box center [520, 220] width 30 height 6
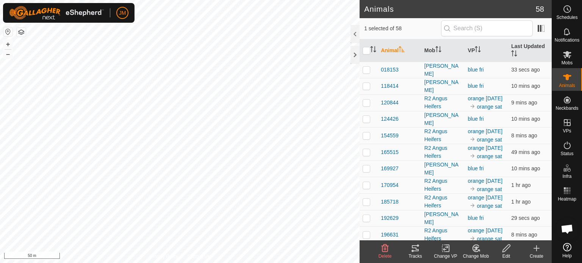
click at [446, 248] on icon at bounding box center [445, 248] width 5 height 5
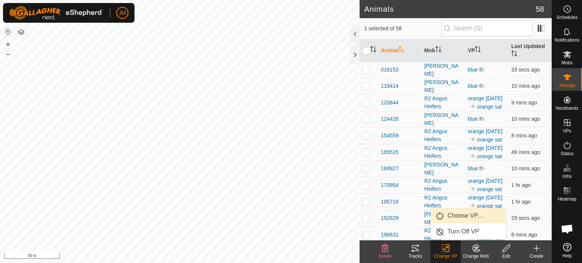
click at [454, 214] on link "Choose VP..." at bounding box center [468, 215] width 75 height 15
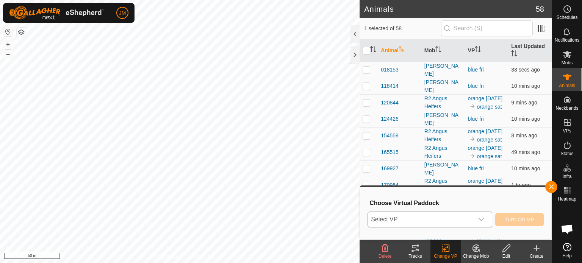
click at [440, 218] on span "Select VP" at bounding box center [421, 219] width 106 height 15
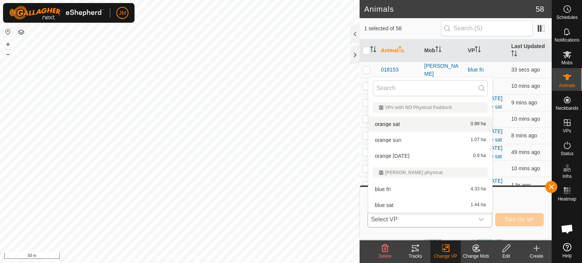
click at [424, 128] on li "orange sat 0.99 ha" at bounding box center [430, 124] width 124 height 15
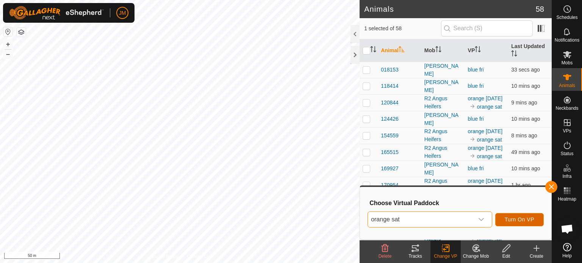
click at [526, 218] on span "Turn On VP" at bounding box center [520, 220] width 30 height 6
